Goal: Task Accomplishment & Management: Complete application form

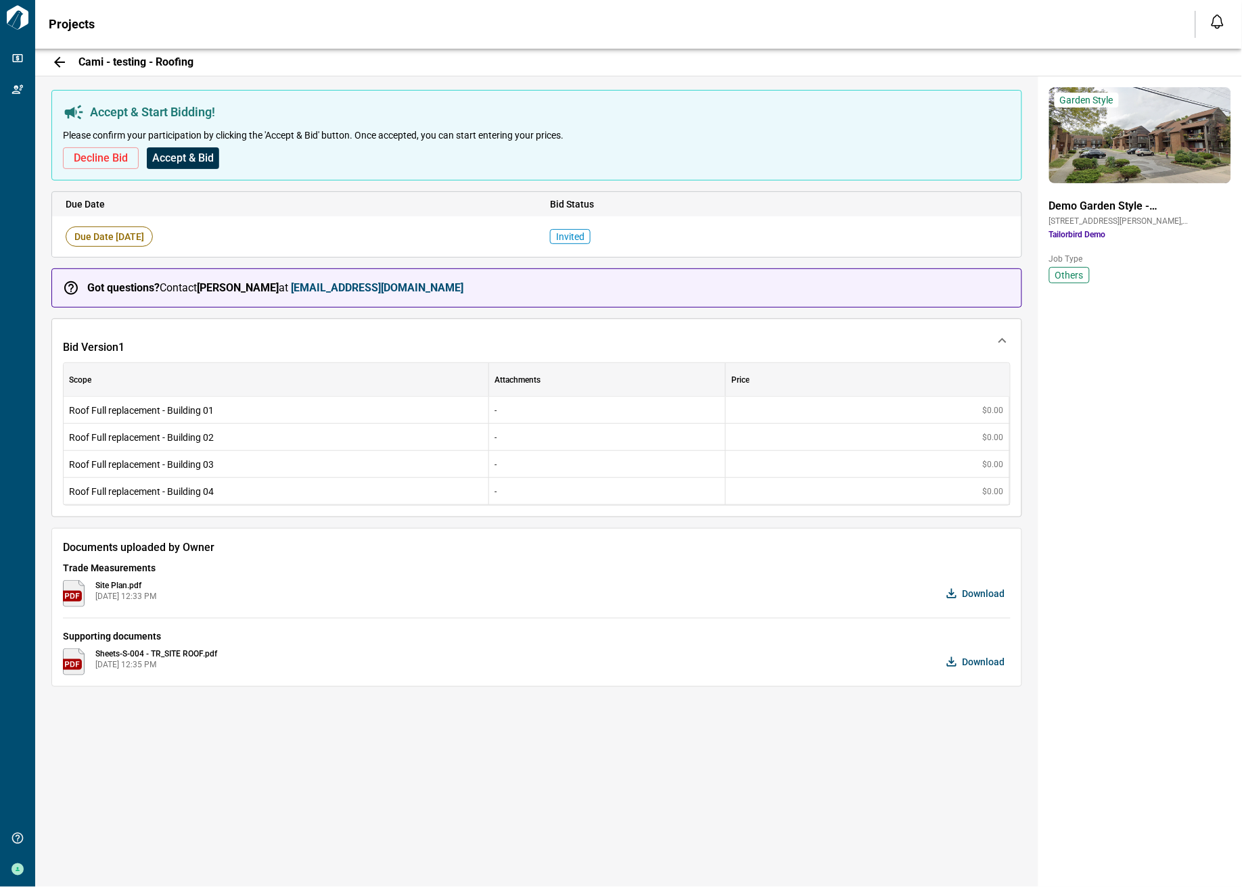
click at [181, 160] on span "Accept & Bid" at bounding box center [183, 158] width 62 height 14
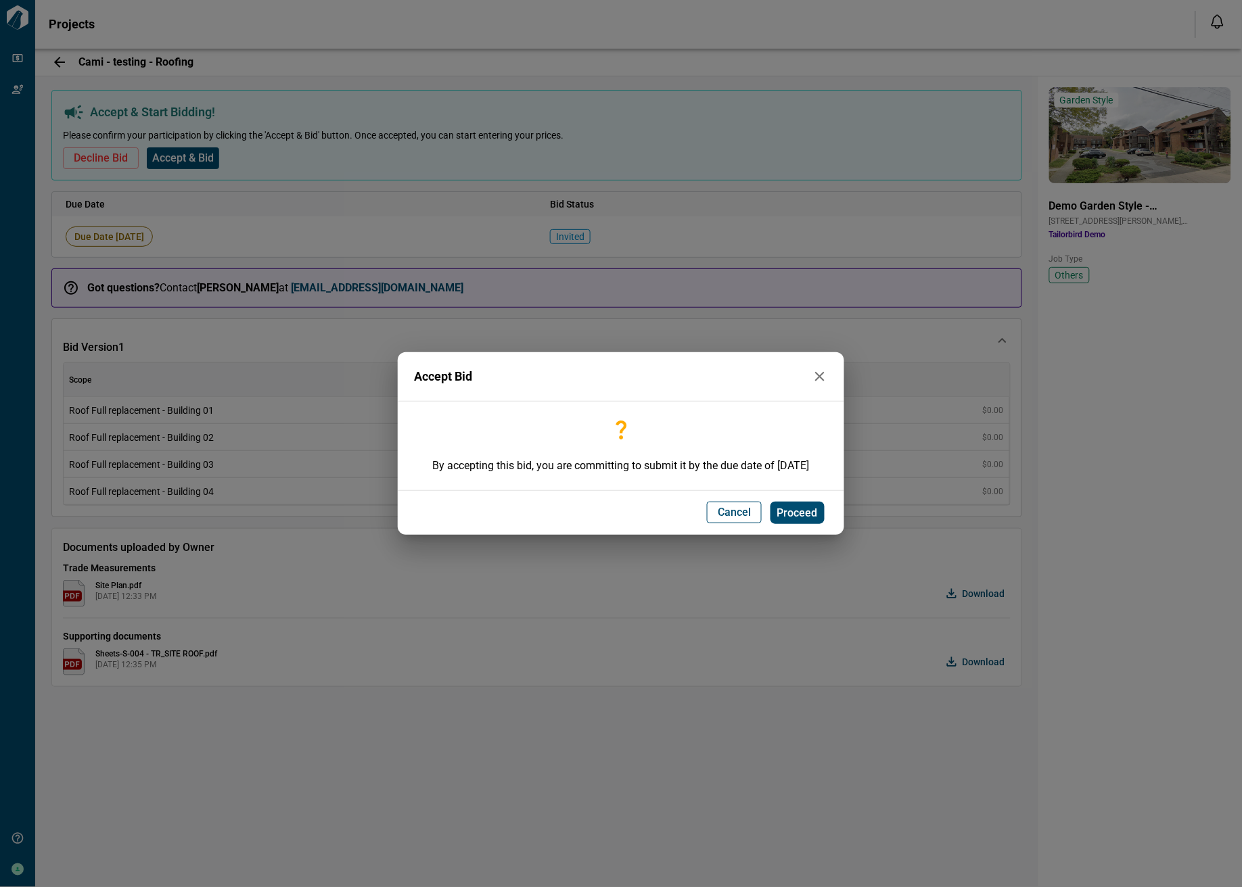
click at [797, 507] on span "Proceed" at bounding box center [797, 514] width 41 height 14
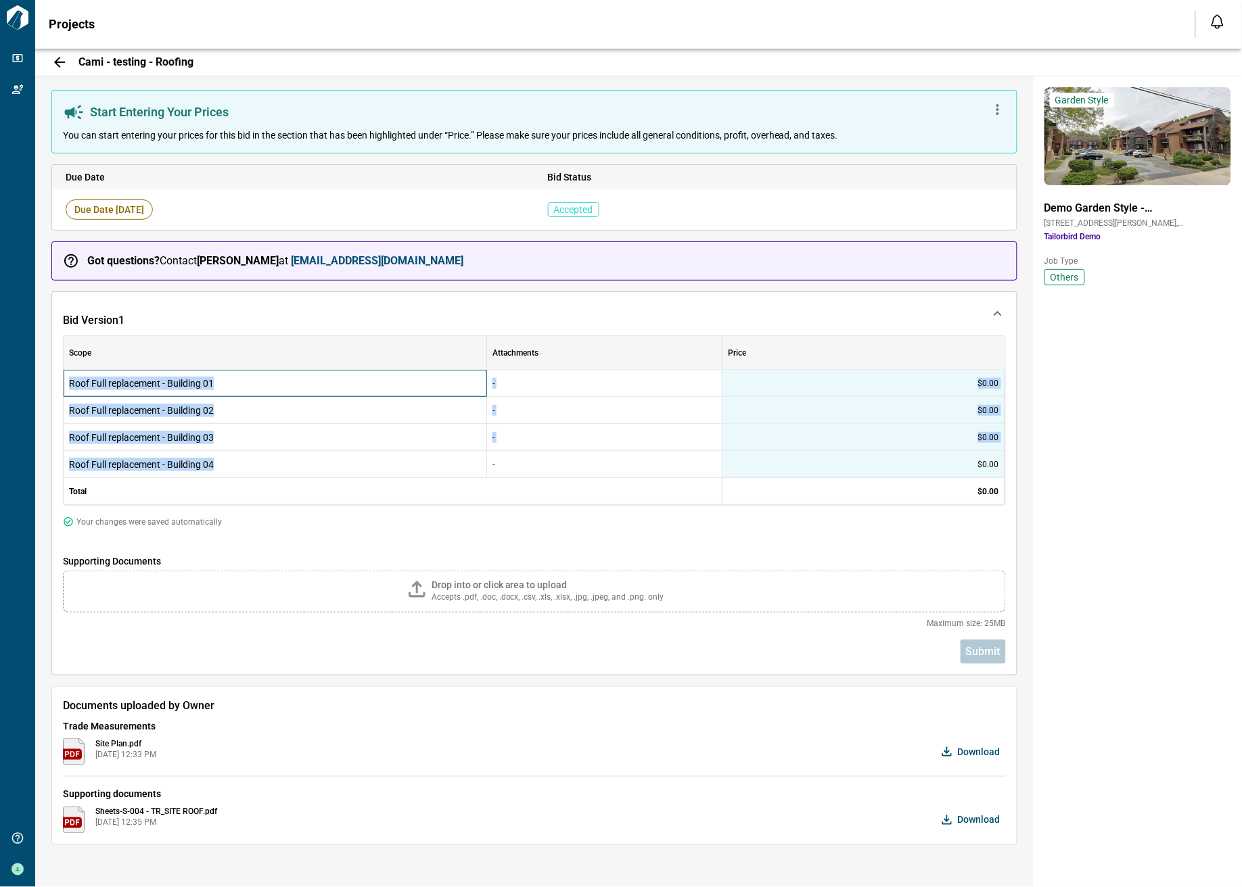
drag, startPoint x: 70, startPoint y: 387, endPoint x: 420, endPoint y: 453, distance: 356.5
click at [252, 464] on div "Roof Full replacement - Building 01 - $0.00 Roof Full replacement - Building 02…" at bounding box center [540, 437] width 952 height 135
click at [517, 407] on div "-" at bounding box center [604, 410] width 235 height 27
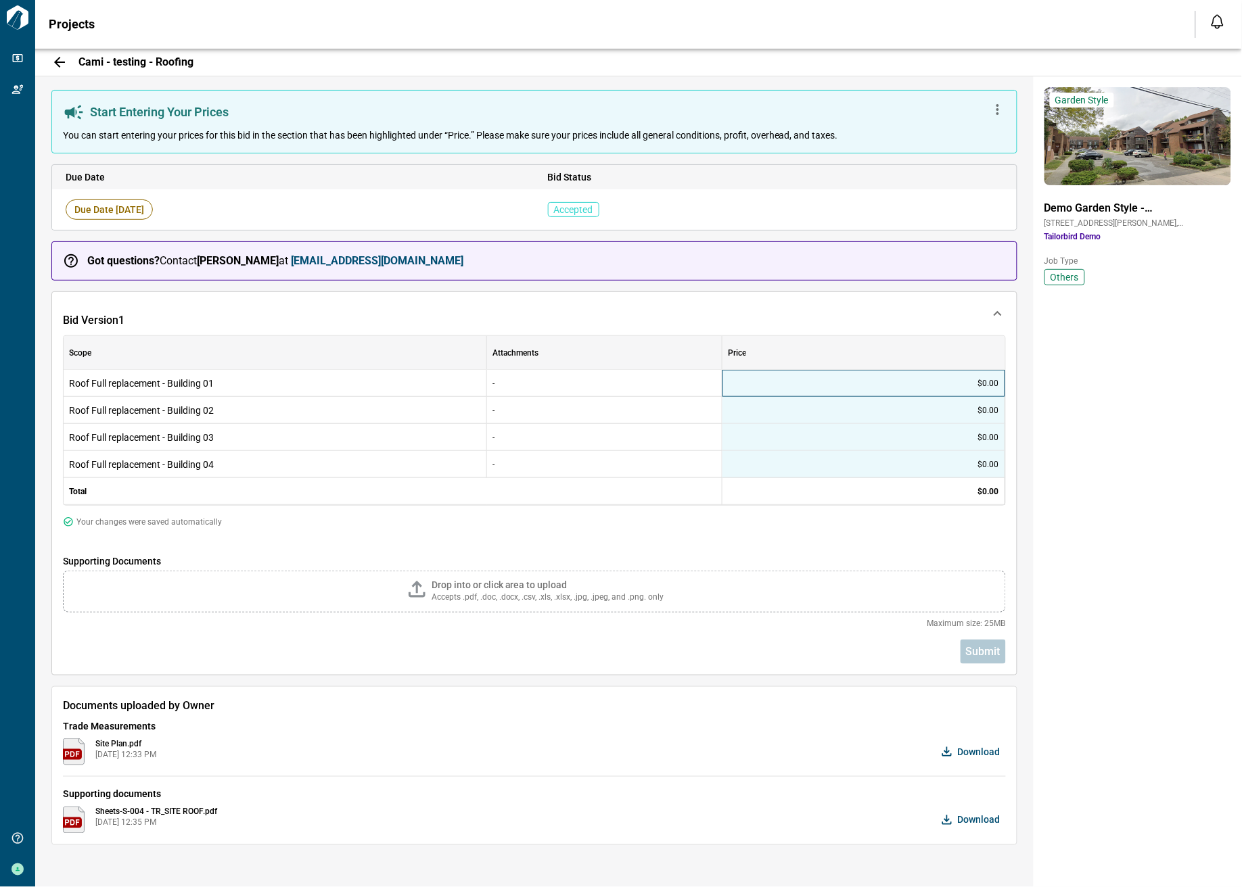
click at [755, 381] on div "$0.00" at bounding box center [863, 383] width 283 height 27
type input "****"
click at [935, 412] on div "$0.00" at bounding box center [863, 410] width 283 height 27
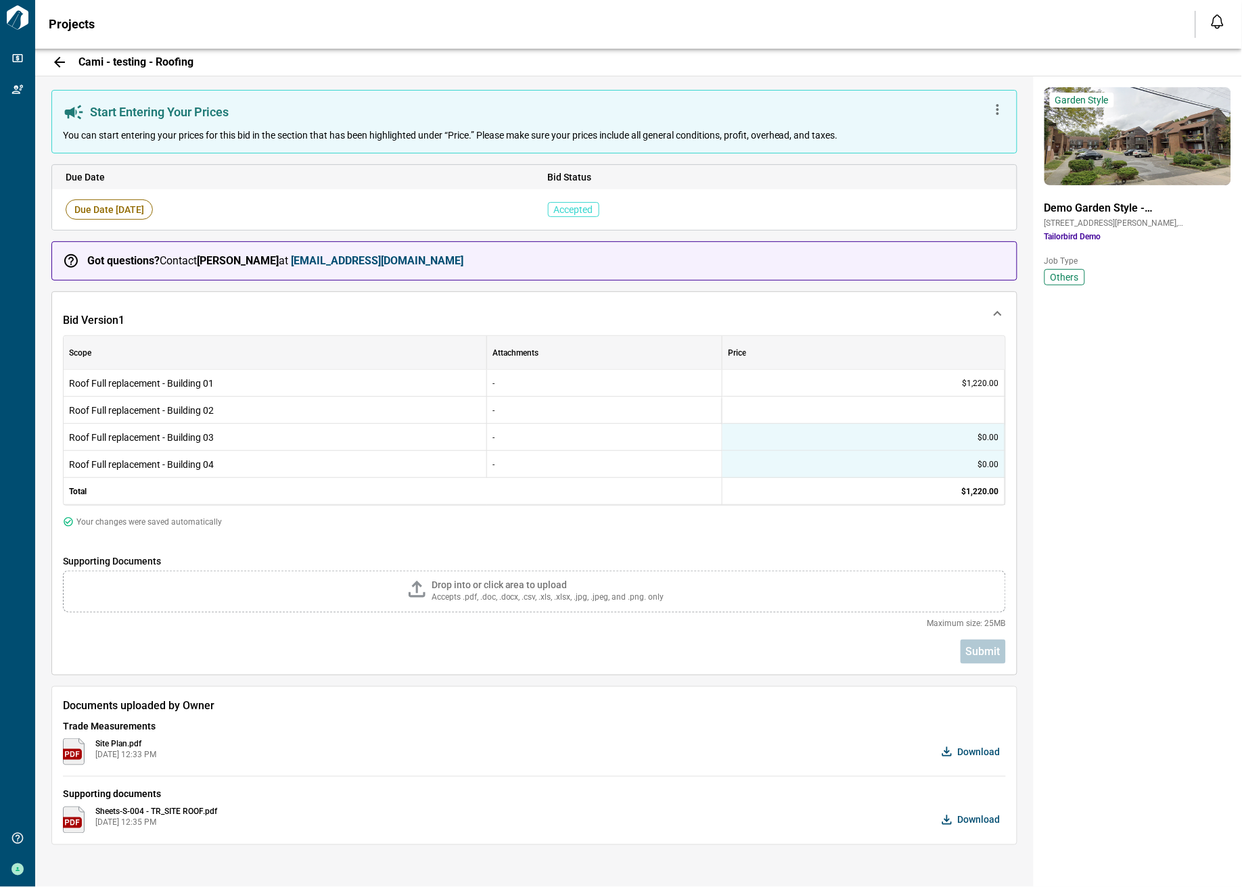
type input "****"
click at [928, 448] on div "$0.00" at bounding box center [863, 437] width 283 height 27
type input "****"
click at [949, 462] on div "$0.00" at bounding box center [863, 464] width 283 height 27
type input "****"
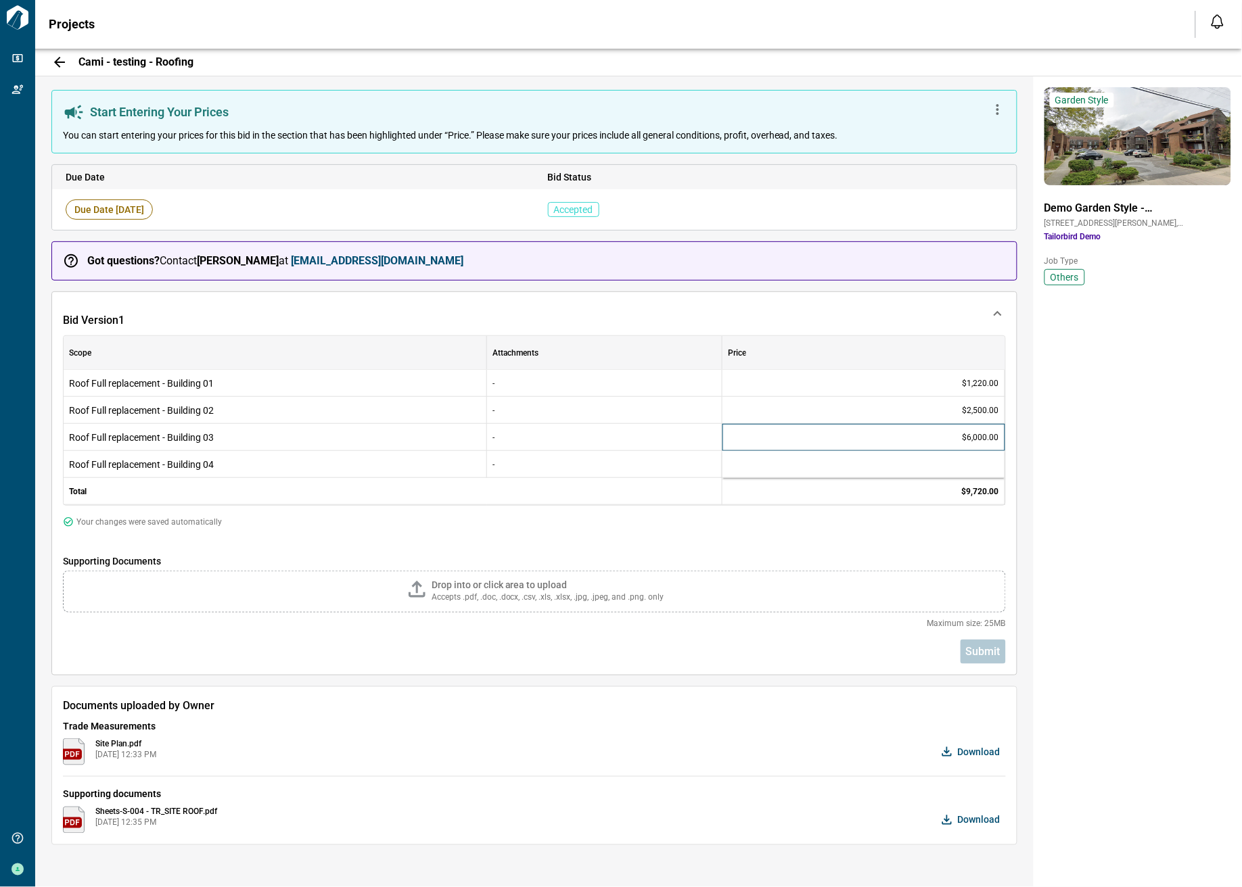
click at [948, 446] on div "$6,000.00" at bounding box center [863, 437] width 283 height 27
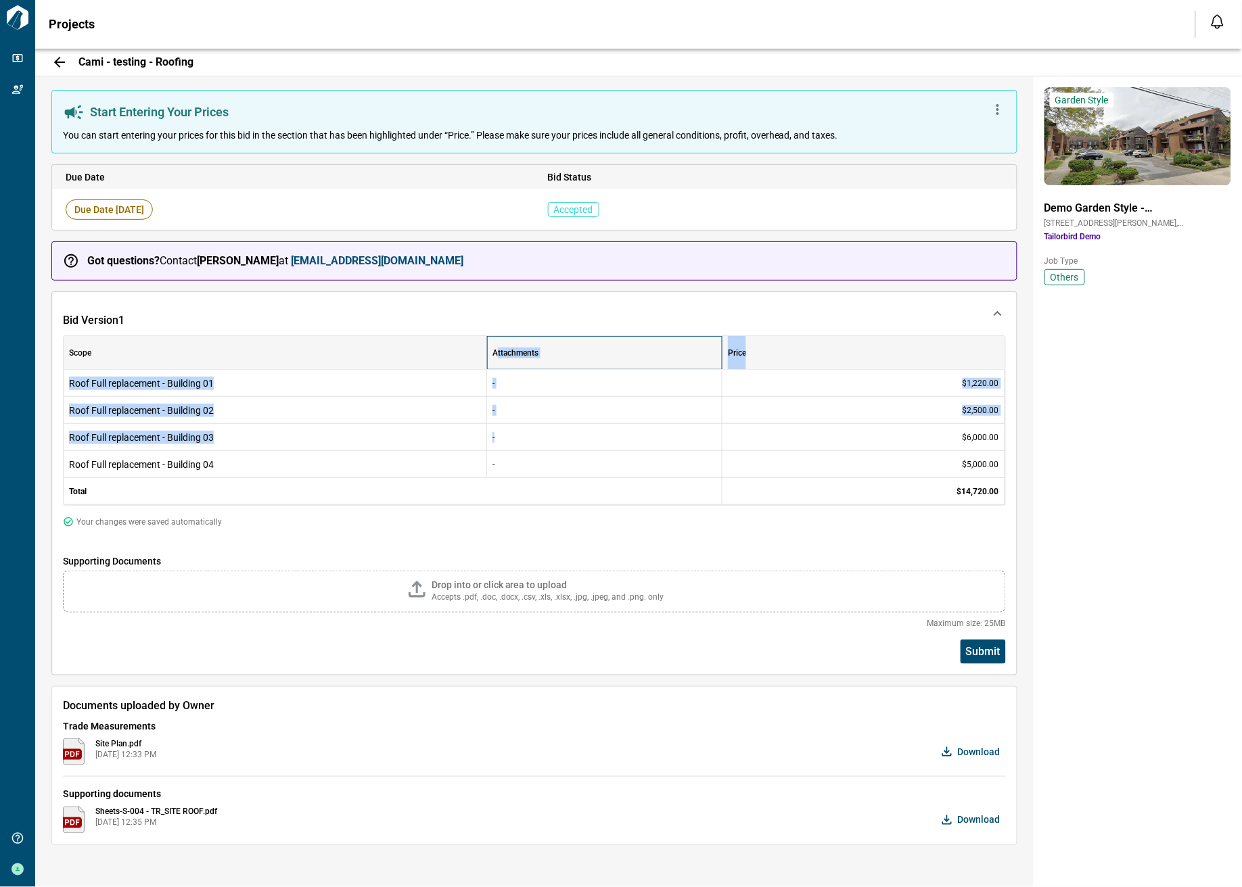
drag, startPoint x: 496, startPoint y: 356, endPoint x: 560, endPoint y: 431, distance: 98.8
click at [560, 431] on div "Scope Attachments Price Roof Full replacement - Building 01 - $1,220.00 Roof Fu…" at bounding box center [534, 420] width 941 height 169
click at [517, 379] on div "-" at bounding box center [604, 383] width 235 height 27
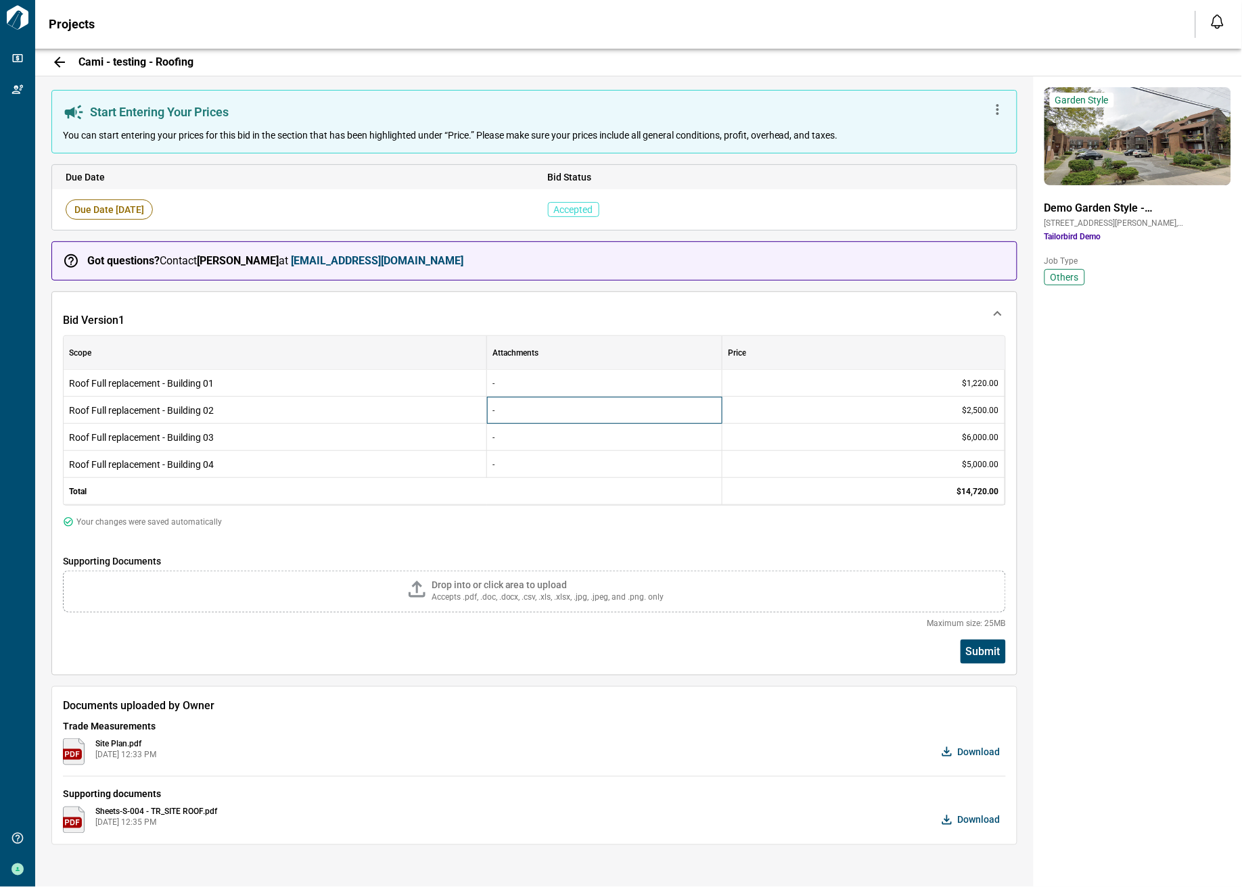
click at [517, 406] on div "-" at bounding box center [604, 410] width 235 height 27
click at [511, 433] on div "-" at bounding box center [604, 437] width 235 height 27
click at [505, 465] on div "-" at bounding box center [604, 464] width 235 height 27
click at [976, 657] on span "Submit" at bounding box center [983, 652] width 34 height 14
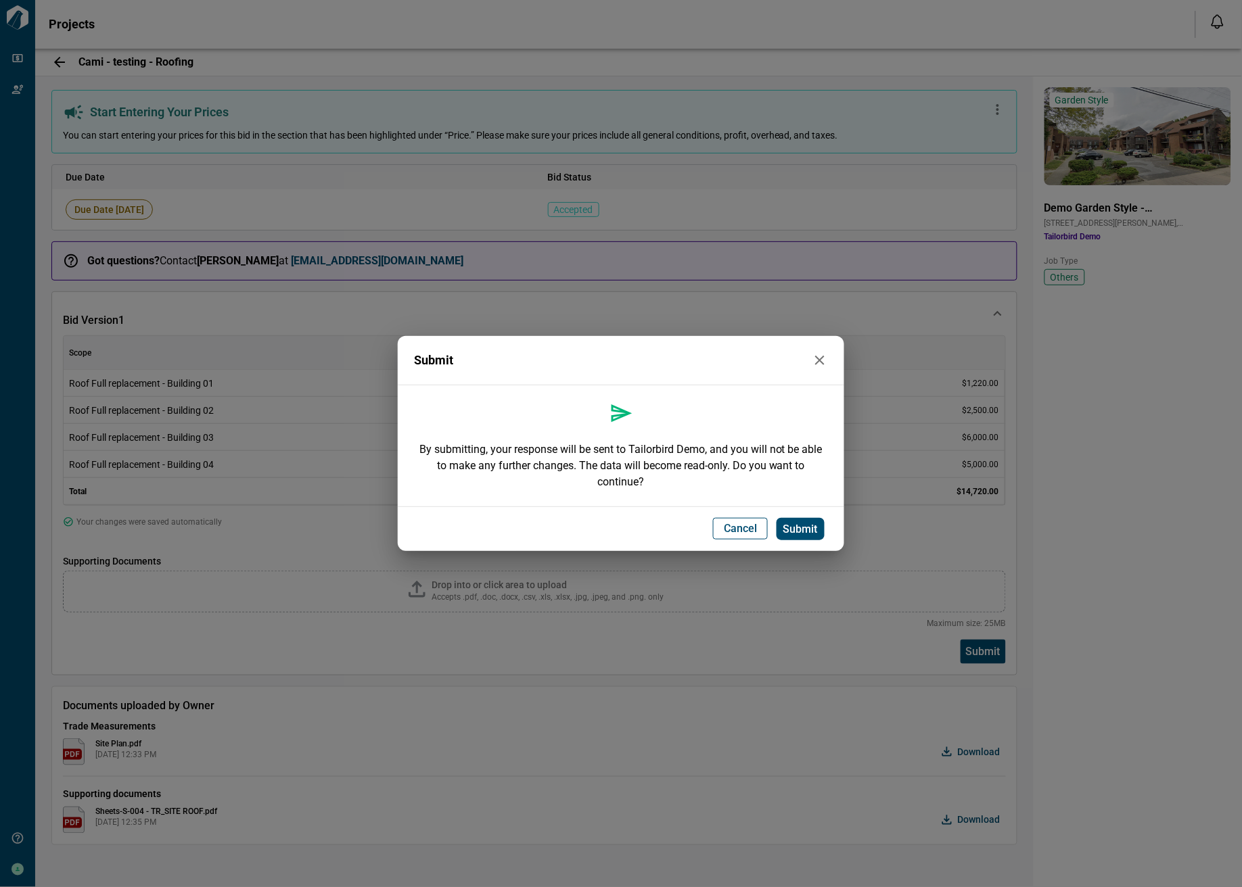
click at [804, 527] on span "Submit" at bounding box center [800, 530] width 34 height 14
